Goal: Transaction & Acquisition: Register for event/course

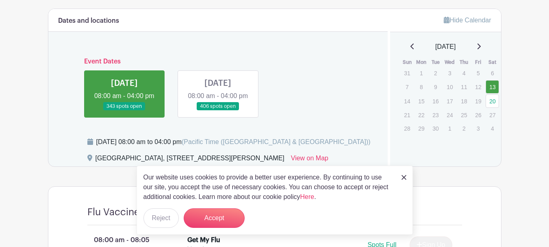
scroll to position [366, 0]
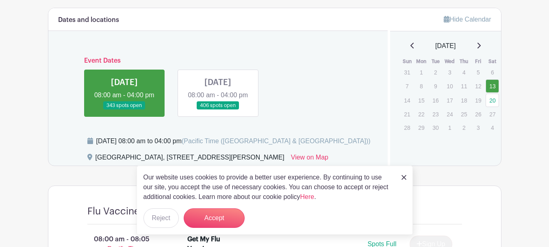
click at [405, 178] on img at bounding box center [403, 177] width 5 height 5
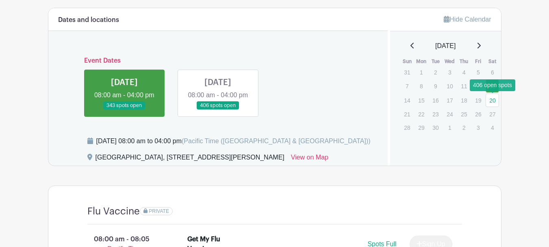
click at [490, 99] on link "20" at bounding box center [492, 99] width 13 height 13
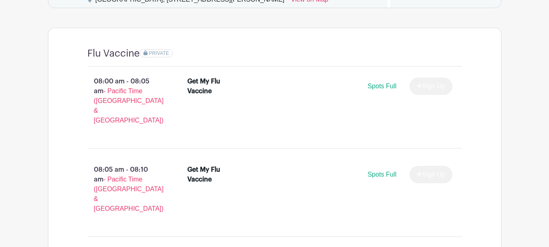
scroll to position [569, 0]
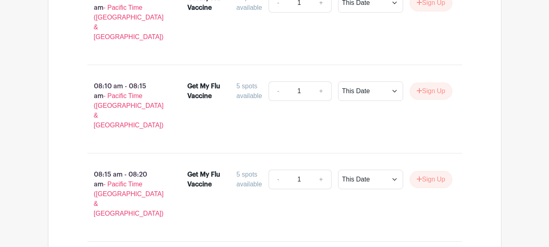
scroll to position [609, 0]
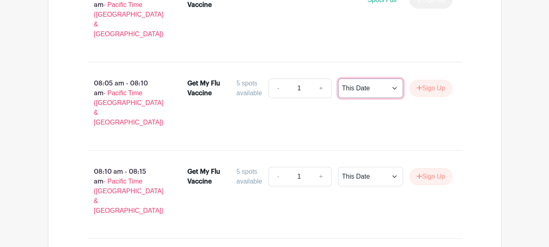
click at [392, 88] on select "This Date Select Dates" at bounding box center [370, 88] width 65 height 20
select select "select_dates"
click at [338, 80] on select "This Date Select Dates" at bounding box center [370, 88] width 65 height 20
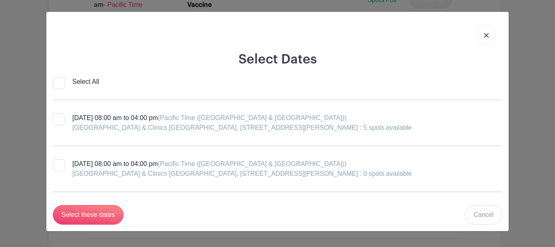
click at [482, 37] on link at bounding box center [486, 35] width 19 height 20
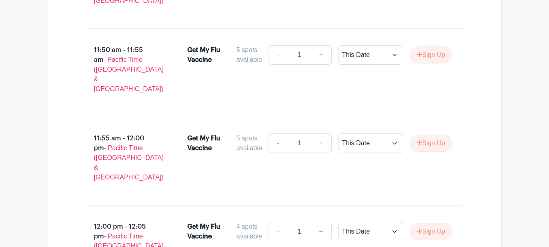
scroll to position [4620, 0]
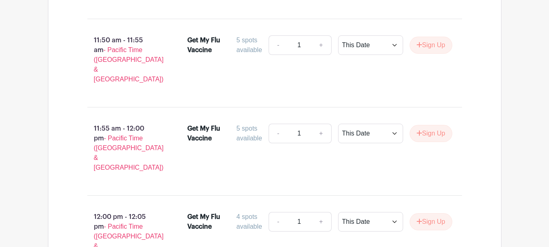
select select "select_dates"
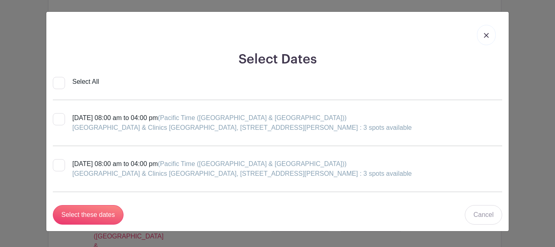
click at [58, 118] on label "[DATE] 08:00 am to 04:00 pm (Pacific Time ([GEOGRAPHIC_DATA] & [GEOGRAPHIC_DATA…" at bounding box center [232, 123] width 359 height 20
click at [62, 120] on div at bounding box center [59, 119] width 12 height 12
click at [58, 118] on input "[DATE] 08:00 am to 04:00 pm (Pacific Time ([GEOGRAPHIC_DATA] & [GEOGRAPHIC_DATA…" at bounding box center [55, 115] width 5 height 5
checkbox input "true"
click at [90, 219] on input "Select these dates" at bounding box center [88, 215] width 71 height 20
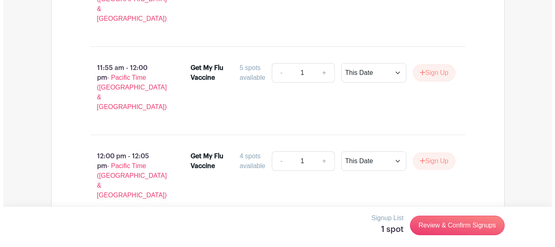
scroll to position [4701, 0]
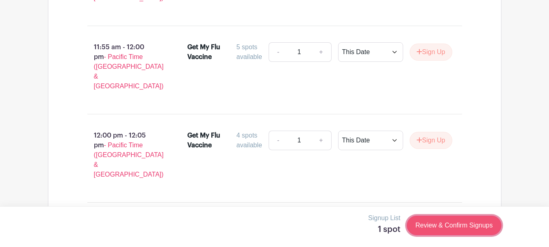
click at [431, 223] on link "Review & Confirm Signups" at bounding box center [454, 225] width 94 height 20
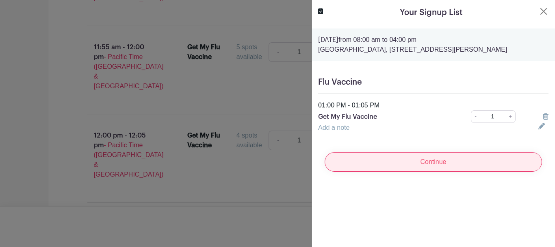
click at [412, 169] on input "Continue" at bounding box center [433, 162] width 217 height 20
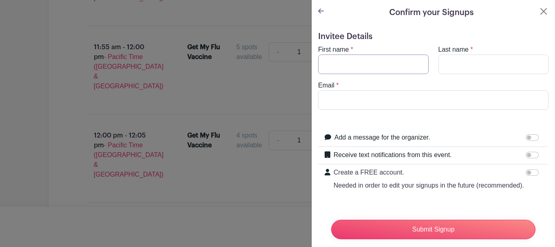
click at [348, 65] on input "First name" at bounding box center [373, 64] width 111 height 20
type input "[PERSON_NAME]"
type input "[EMAIL_ADDRESS][DOMAIN_NAME]"
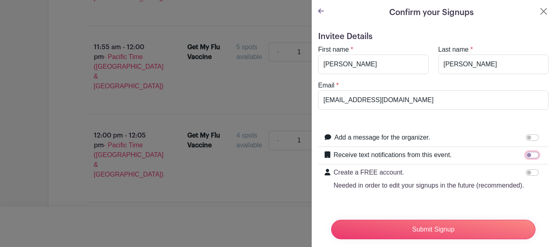
click at [527, 154] on input "Receive text notifications from this event." at bounding box center [532, 155] width 13 height 7
checkbox input "true"
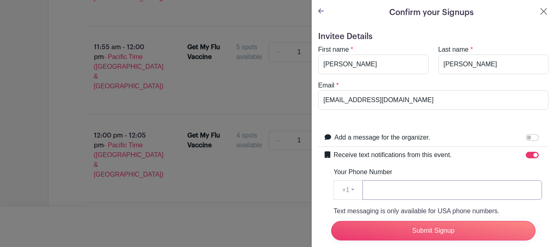
click at [386, 188] on input "Your Phone Number" at bounding box center [452, 190] width 180 height 20
type input "5032690413"
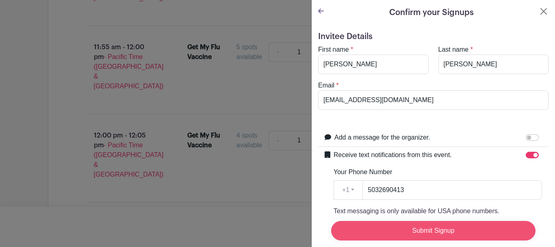
click at [423, 224] on input "Submit Signup" at bounding box center [433, 231] width 204 height 20
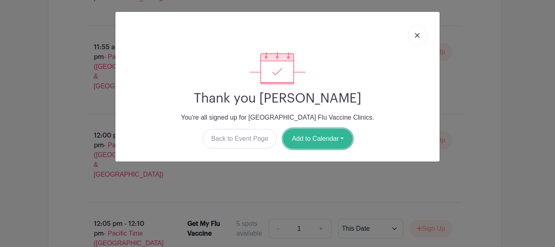
click at [343, 136] on button "Add to Calendar" at bounding box center [317, 139] width 69 height 20
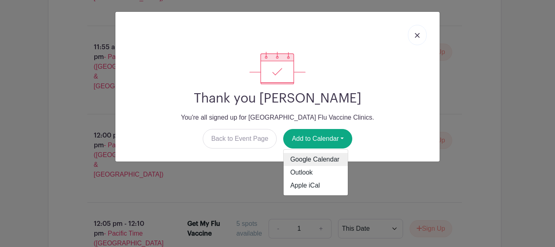
click at [327, 159] on link "Google Calendar" at bounding box center [316, 159] width 64 height 13
